Goal: Check status

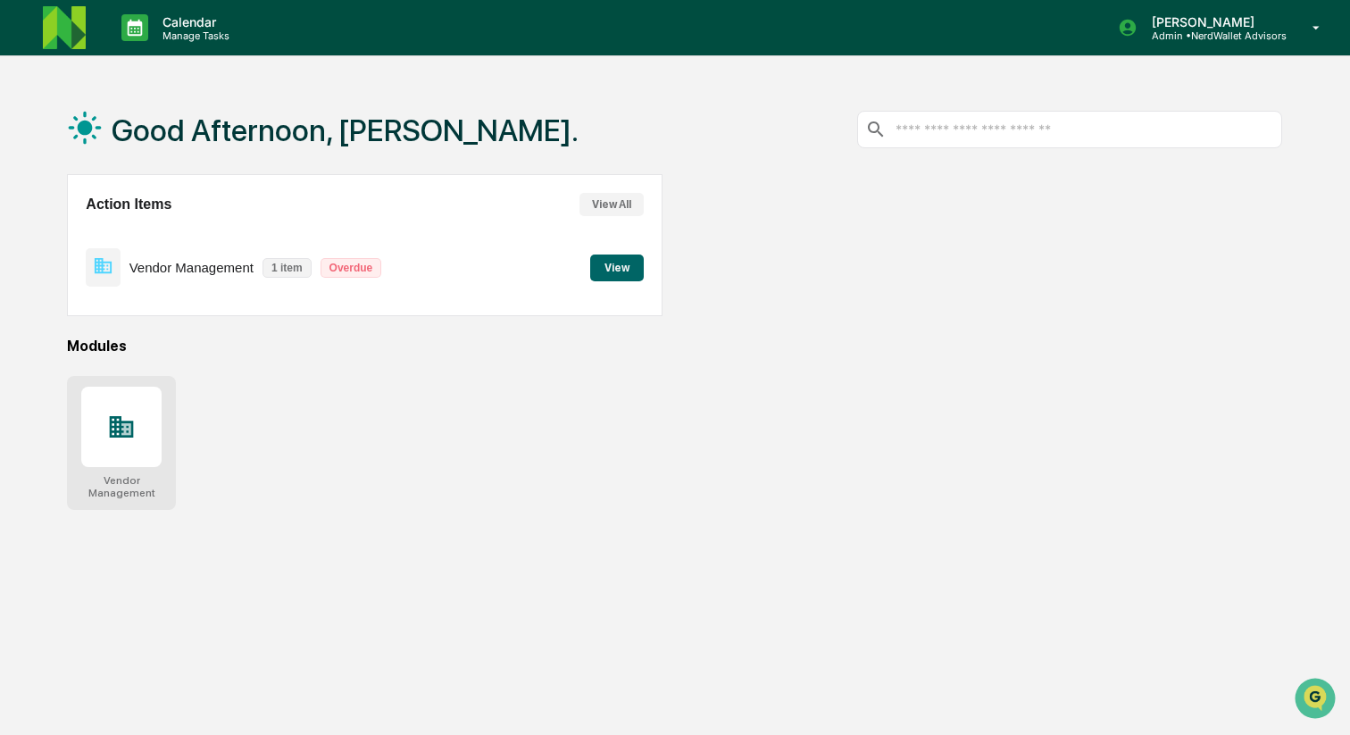
click at [159, 425] on div at bounding box center [121, 427] width 80 height 80
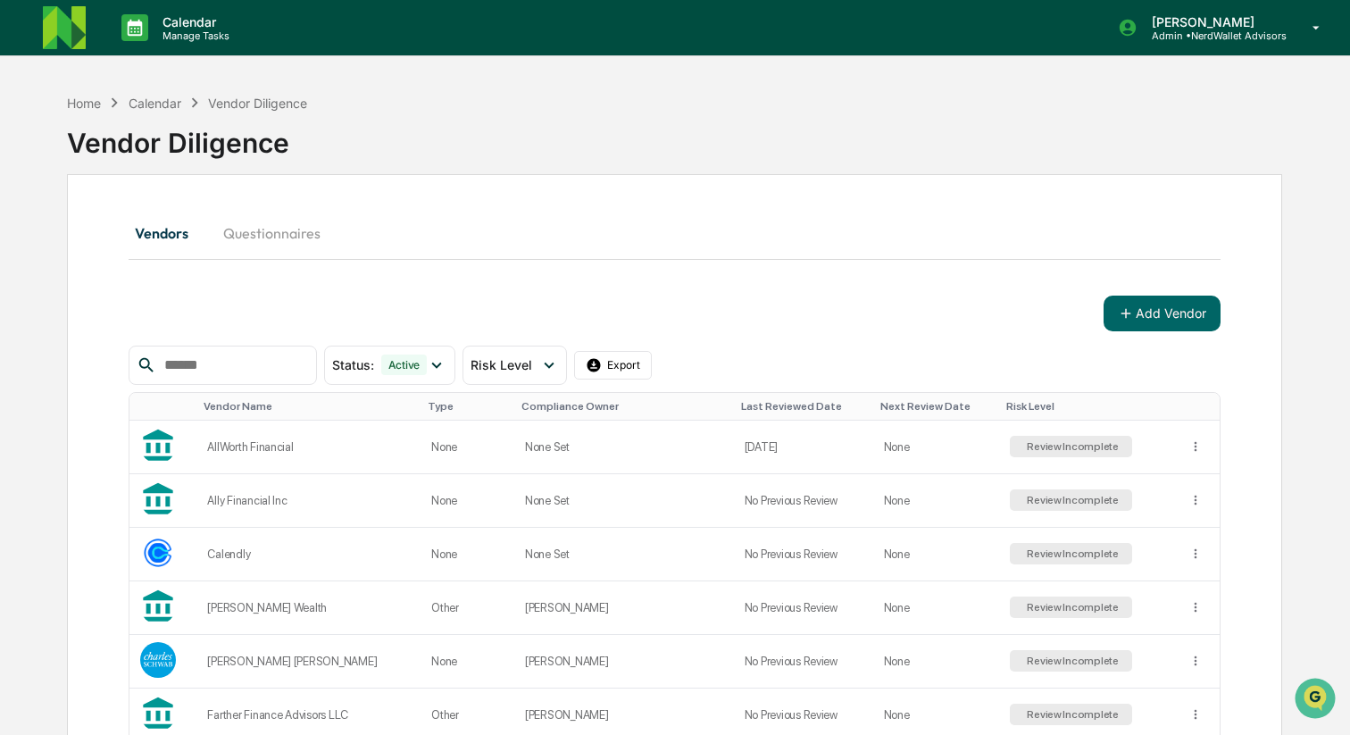
click at [284, 356] on input "text" at bounding box center [233, 365] width 152 height 23
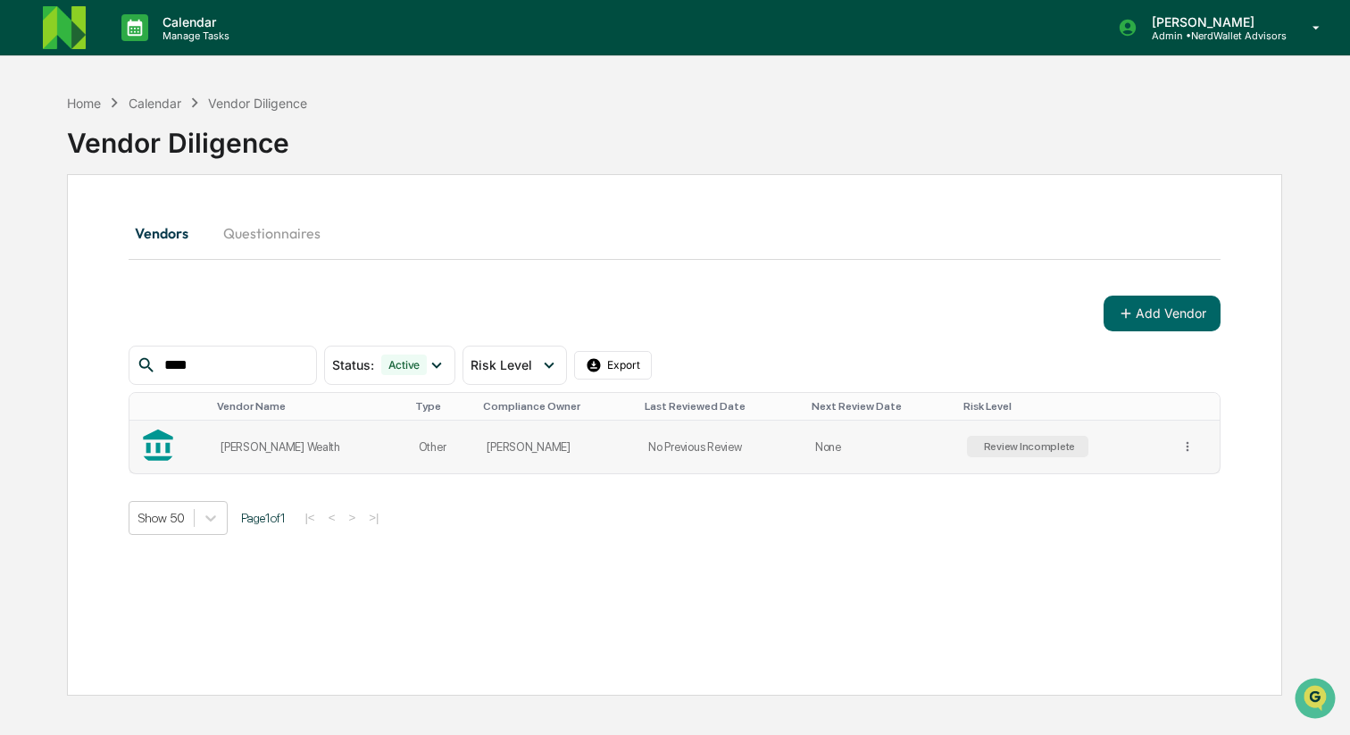
type input "****"
click at [408, 436] on td "Other" at bounding box center [442, 447] width 69 height 53
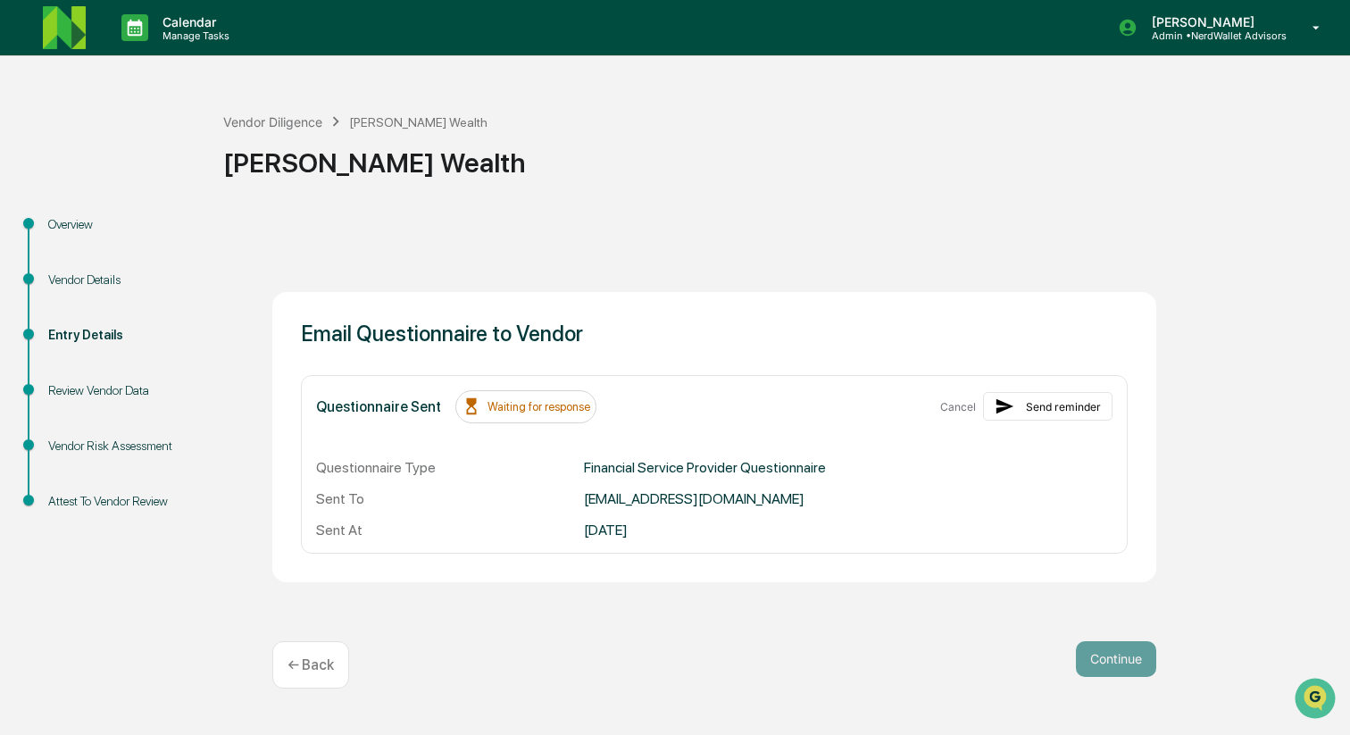
click at [146, 390] on div "Review Vendor Data" at bounding box center [121, 390] width 146 height 19
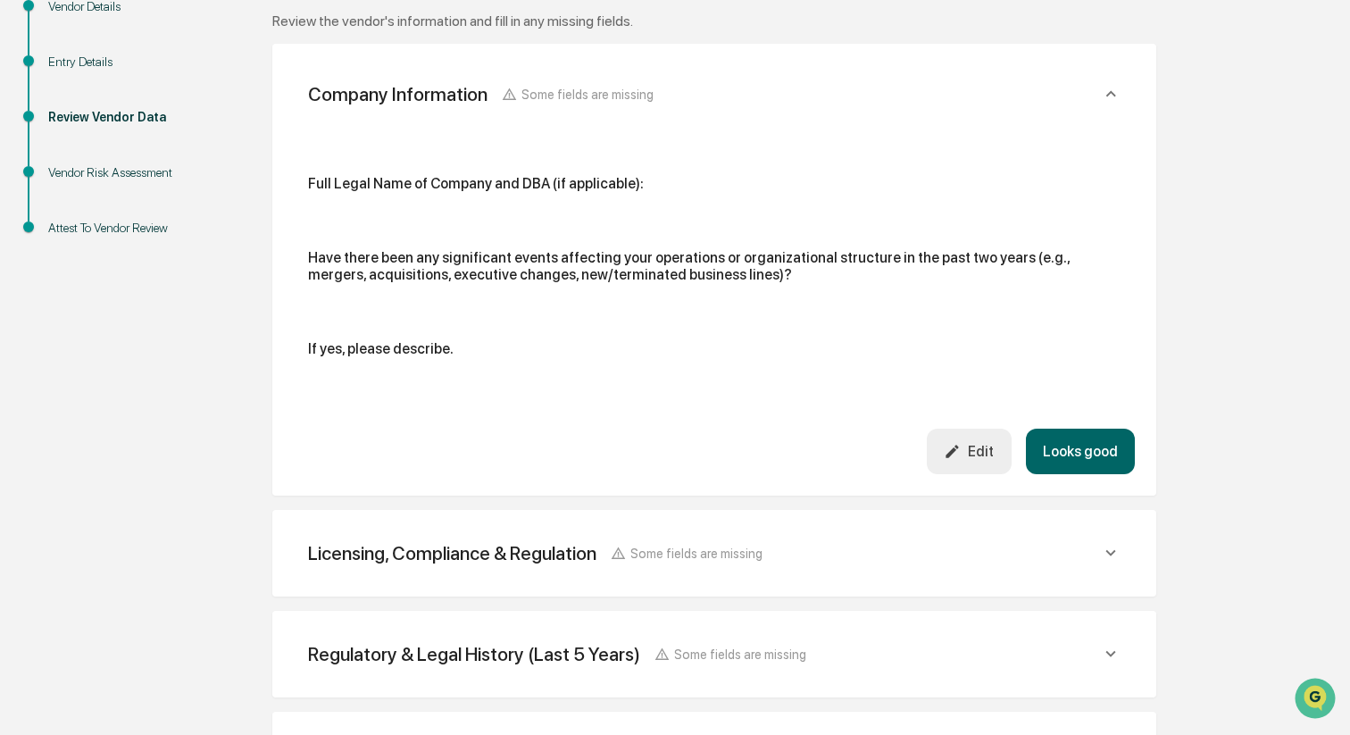
scroll to position [429, 0]
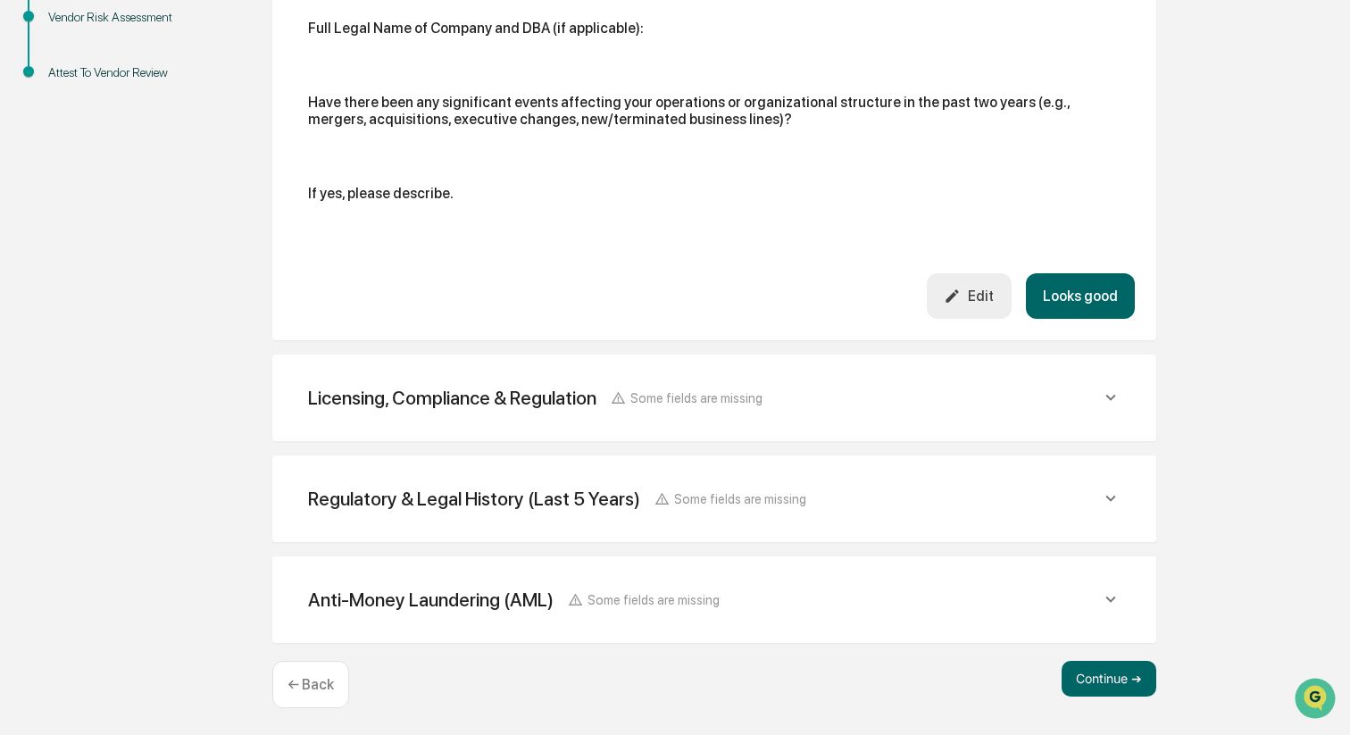
click at [331, 403] on div "Licensing, Compliance & Regulation" at bounding box center [452, 398] width 288 height 22
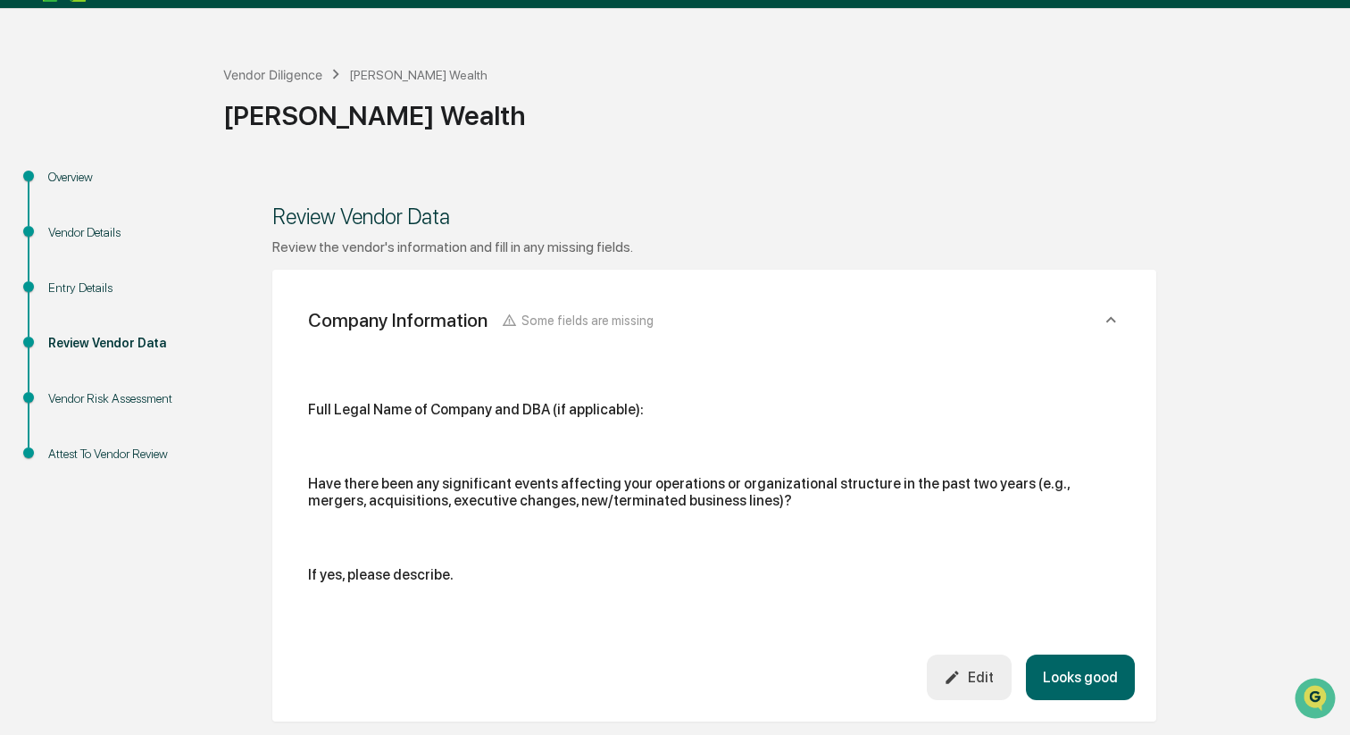
scroll to position [0, 0]
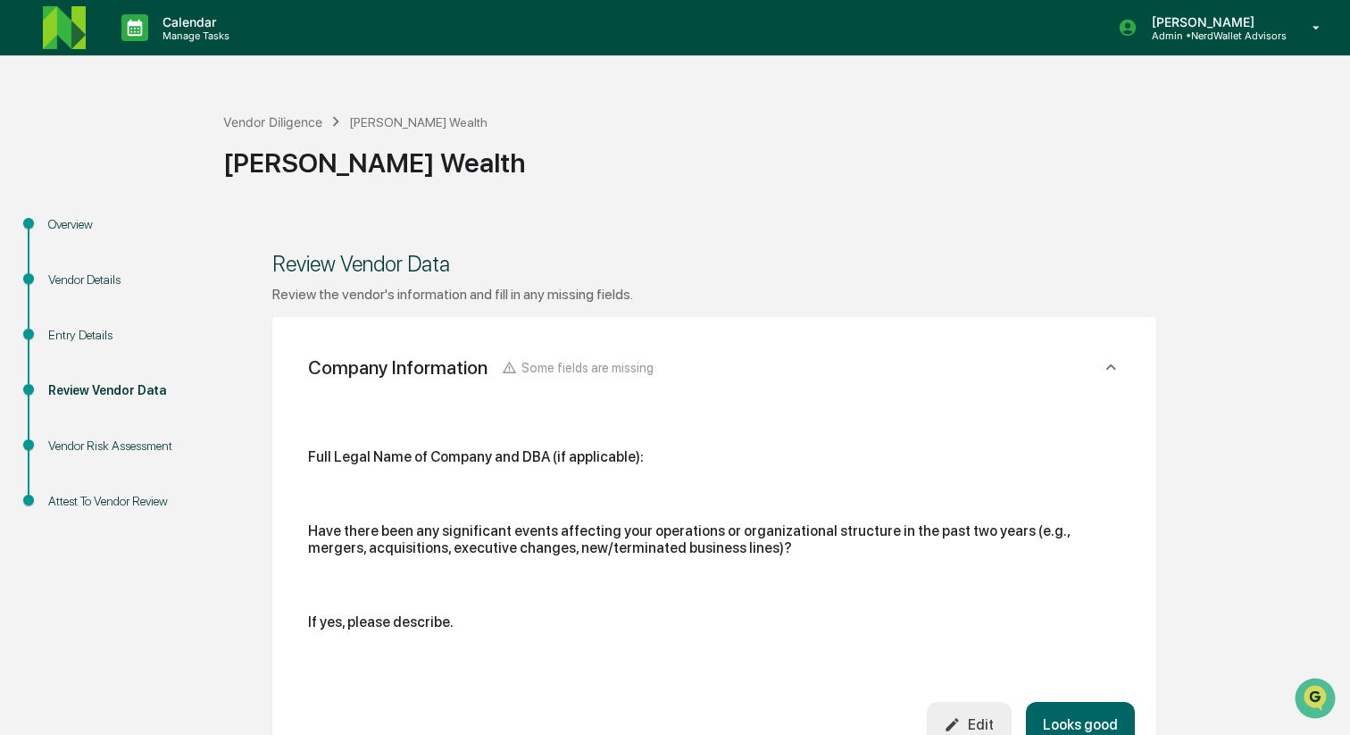
click at [171, 447] on div "Vendor Risk Assessment" at bounding box center [121, 446] width 146 height 19
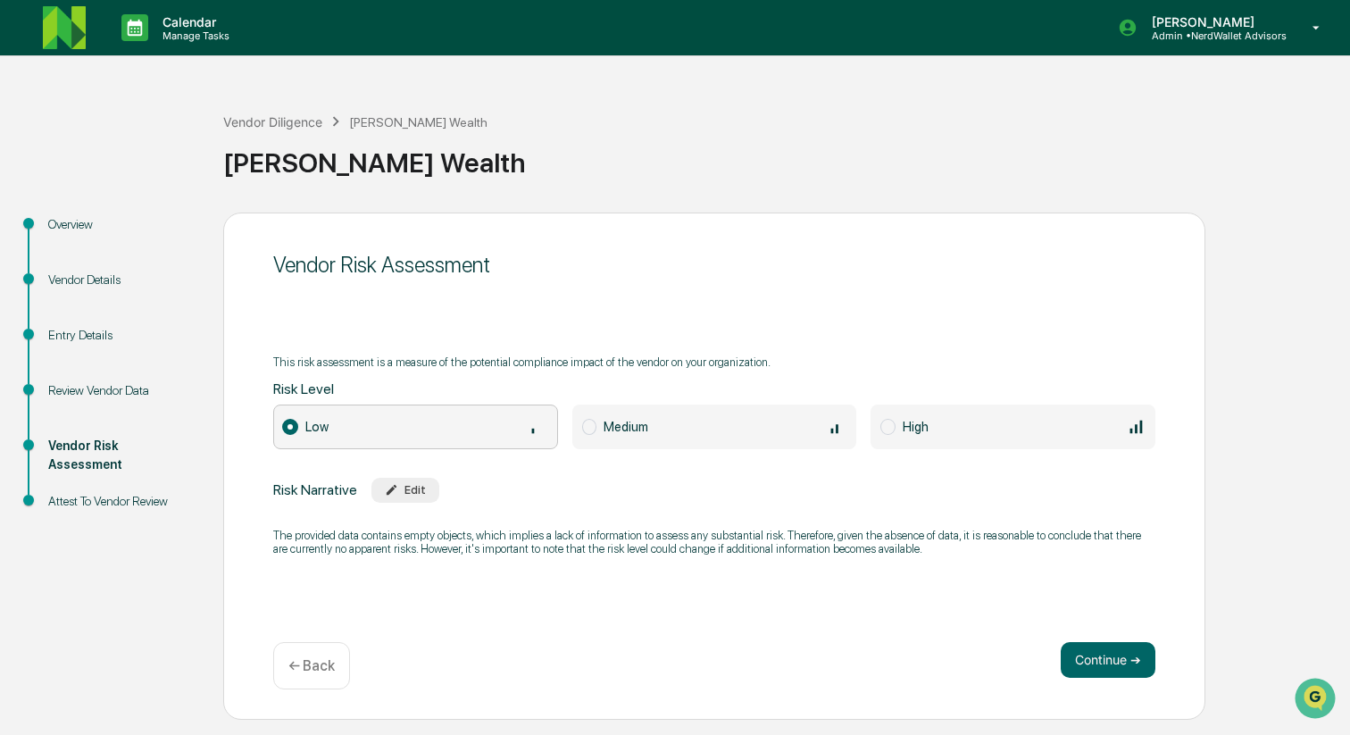
click at [123, 398] on div "Review Vendor Data" at bounding box center [121, 390] width 146 height 19
